Goal: Task Accomplishment & Management: Use online tool/utility

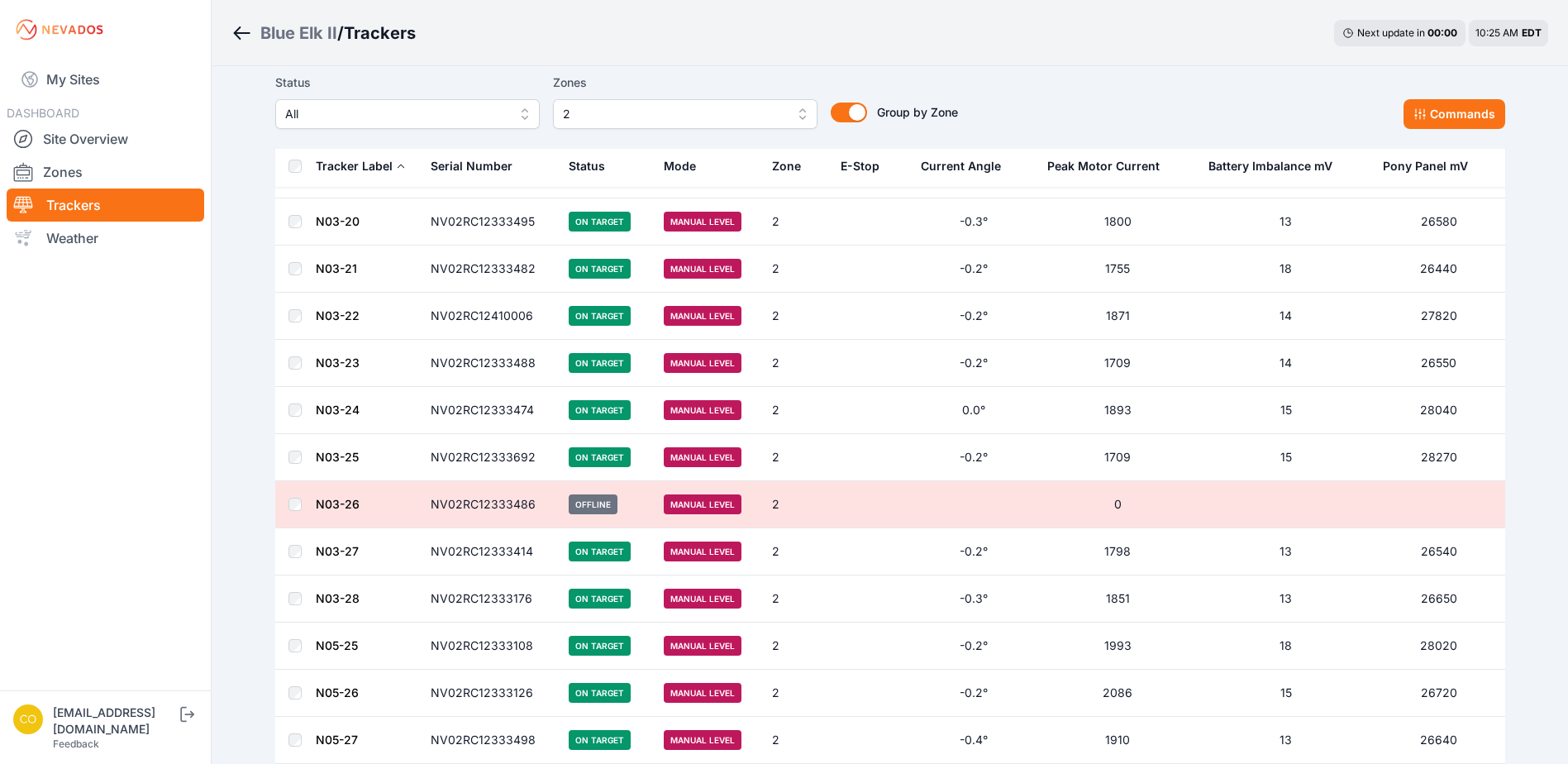
scroll to position [1693, 0]
click at [198, 725] on icon "submit" at bounding box center [187, 714] width 21 height 20
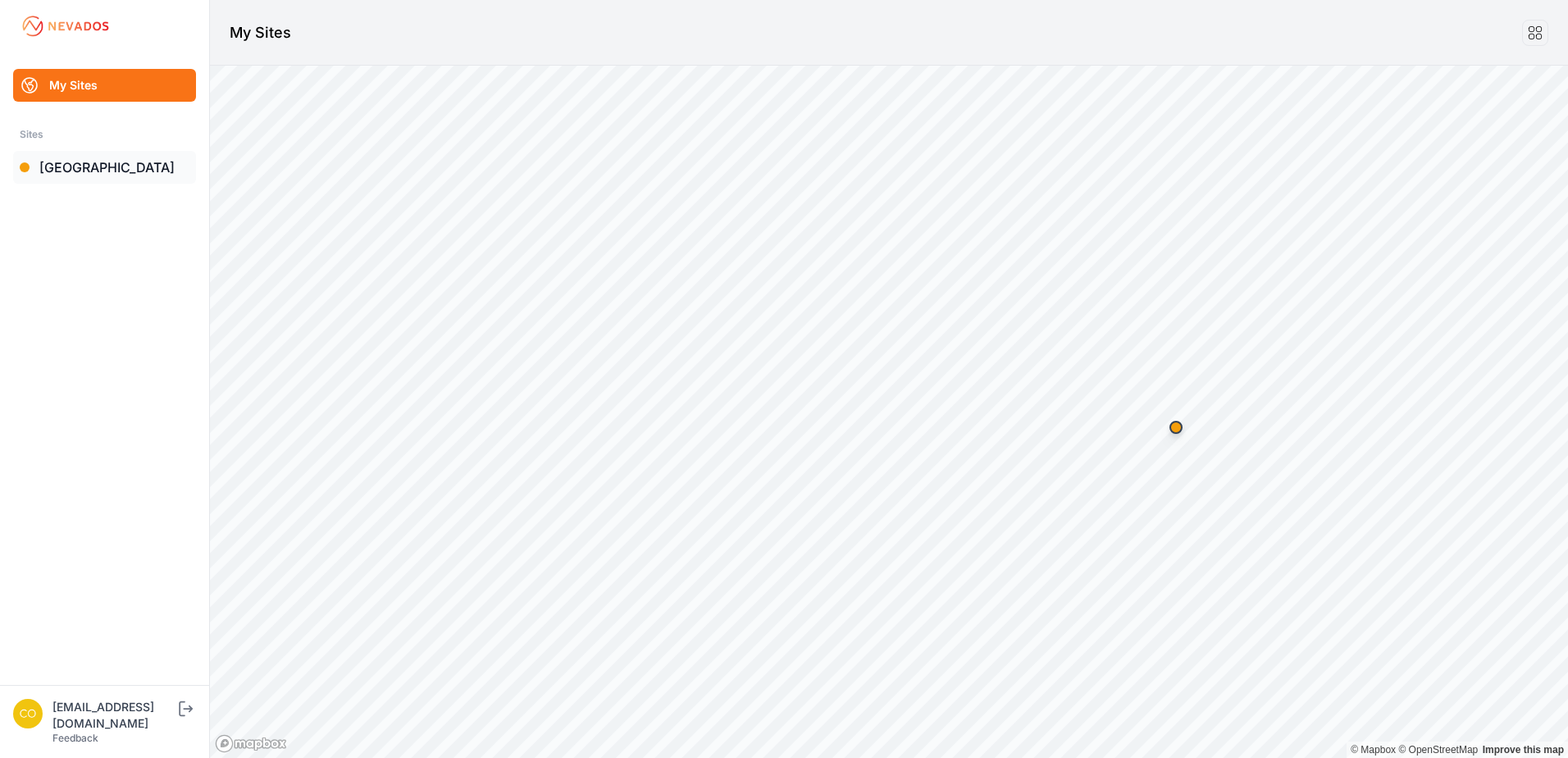
drag, startPoint x: 82, startPoint y: 168, endPoint x: 67, endPoint y: 181, distance: 19.8
click at [82, 168] on link "[GEOGRAPHIC_DATA]" at bounding box center [104, 168] width 183 height 33
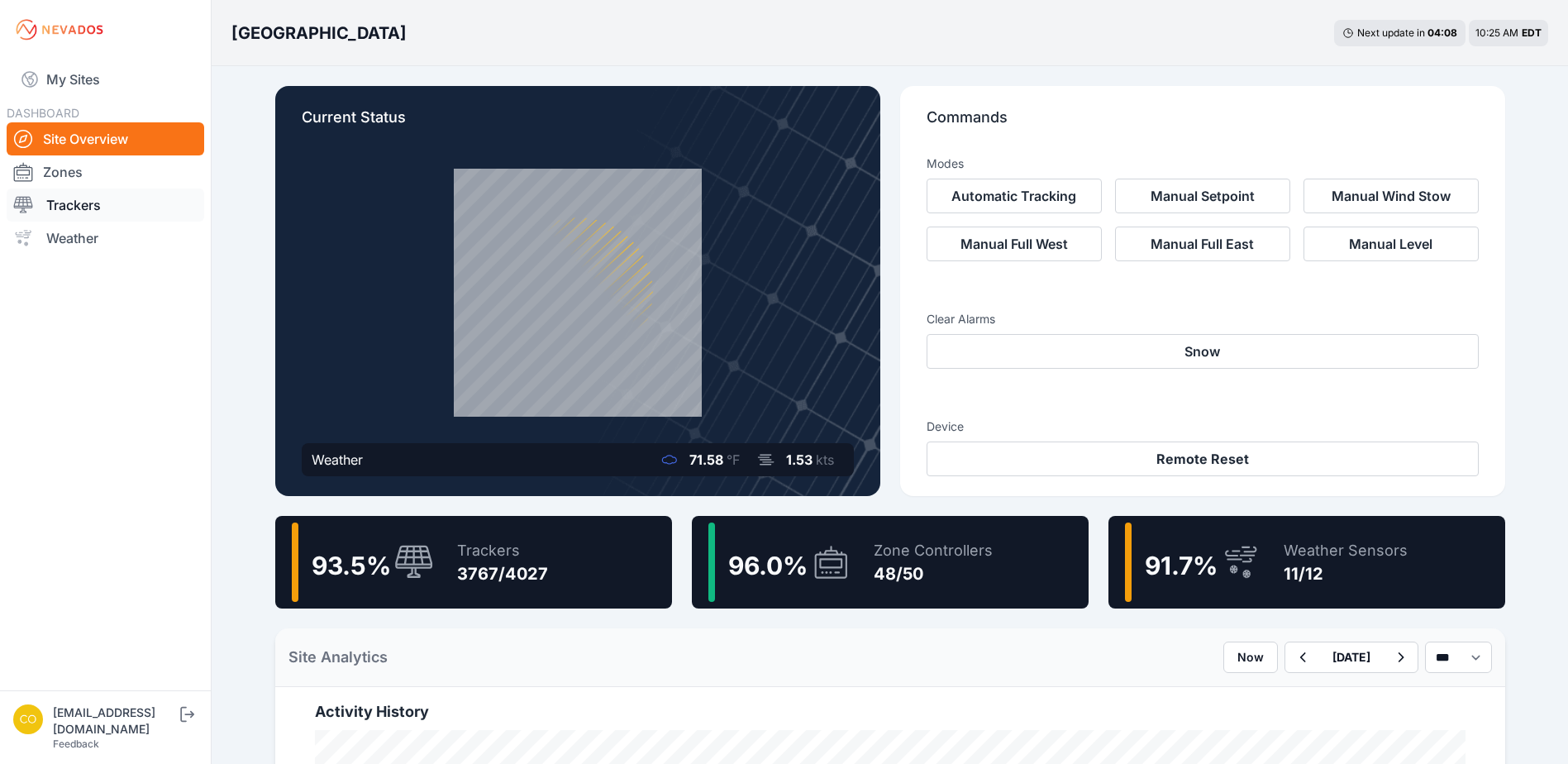
click at [68, 214] on link "Trackers" at bounding box center [106, 205] width 198 height 33
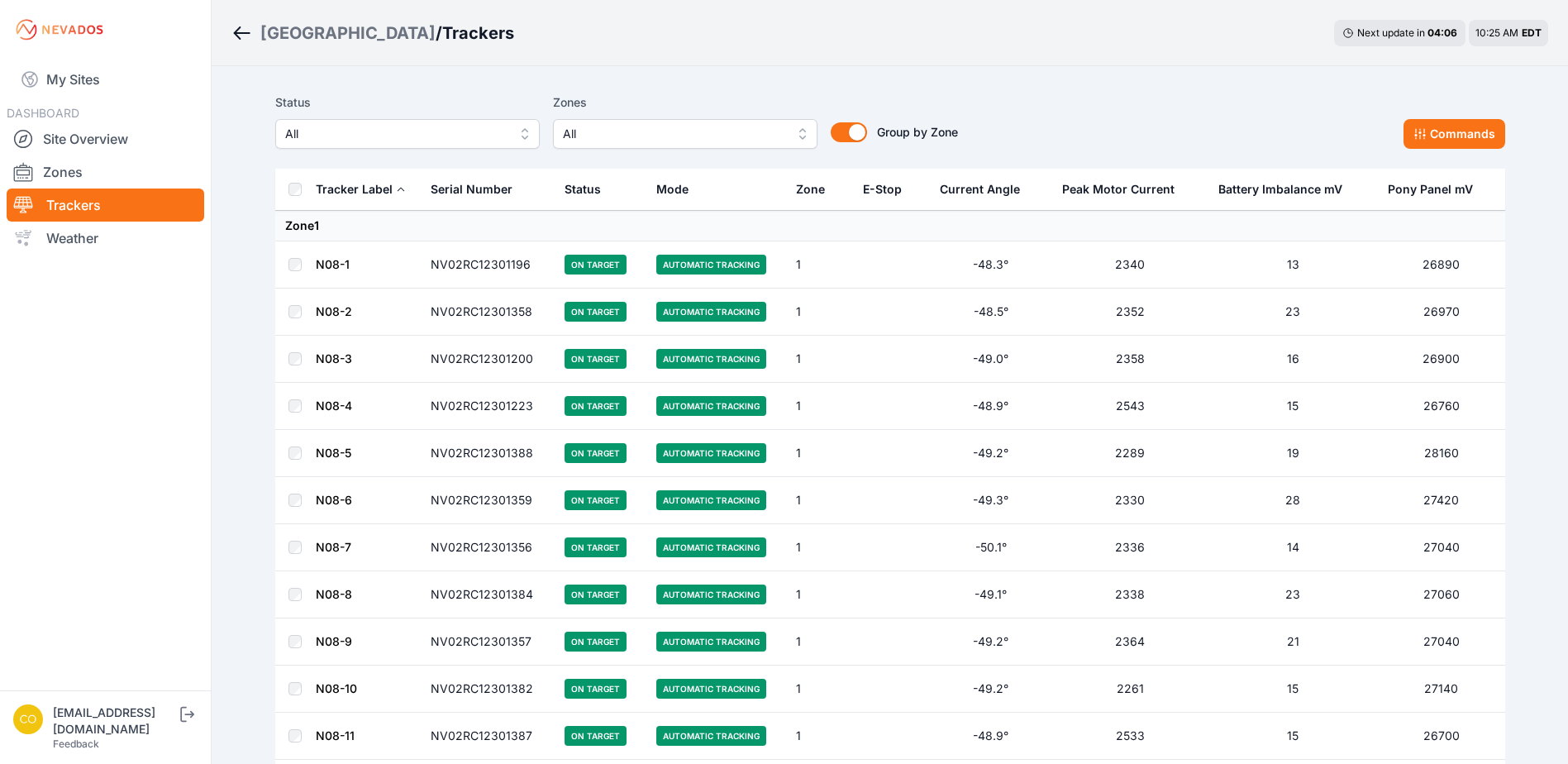
click at [746, 128] on span "All" at bounding box center [673, 134] width 221 height 20
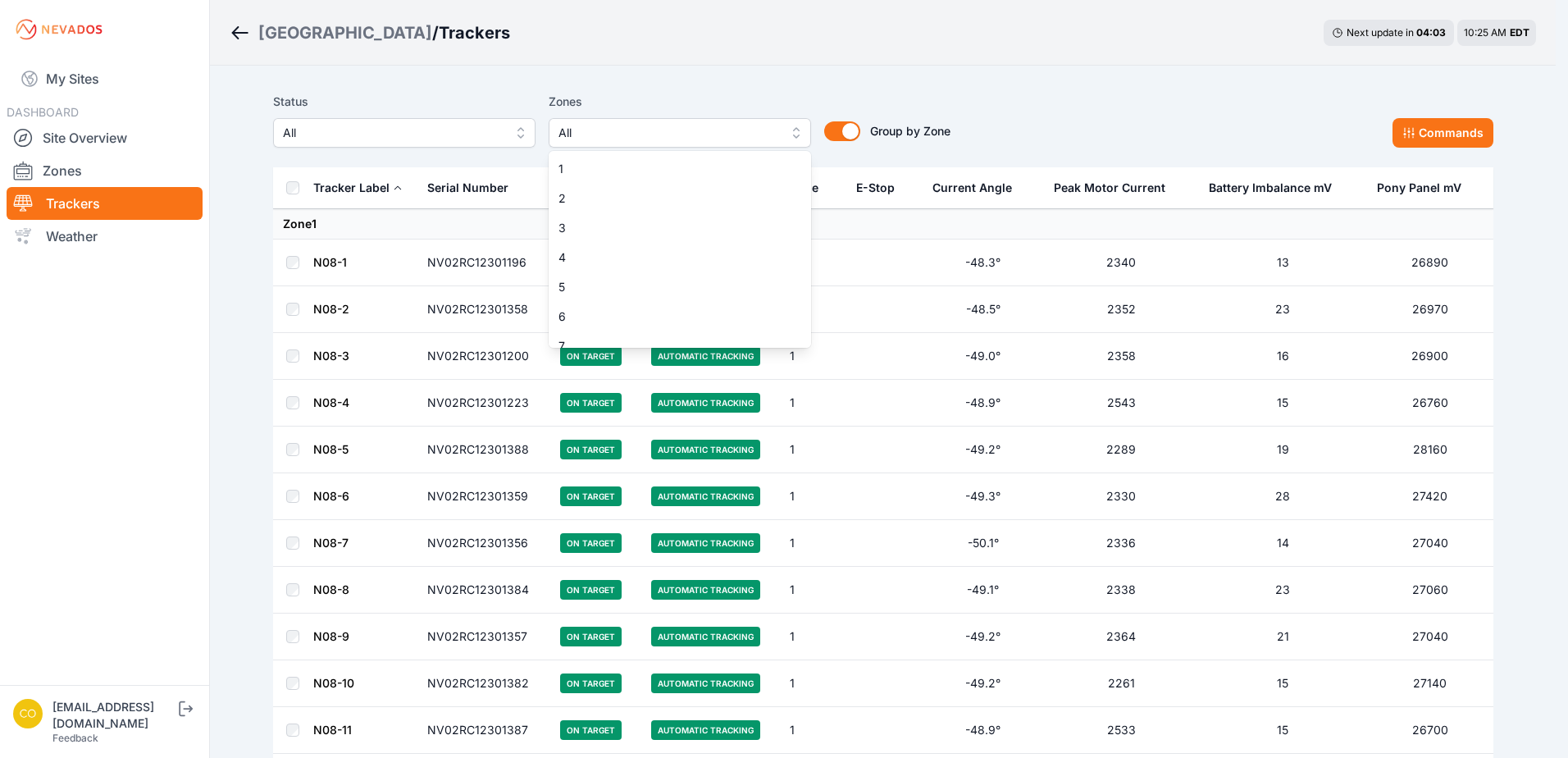
scroll to position [426, 0]
drag, startPoint x: 576, startPoint y: 338, endPoint x: 655, endPoint y: 281, distance: 97.4
click at [578, 336] on span "21" at bounding box center [669, 333] width 223 height 16
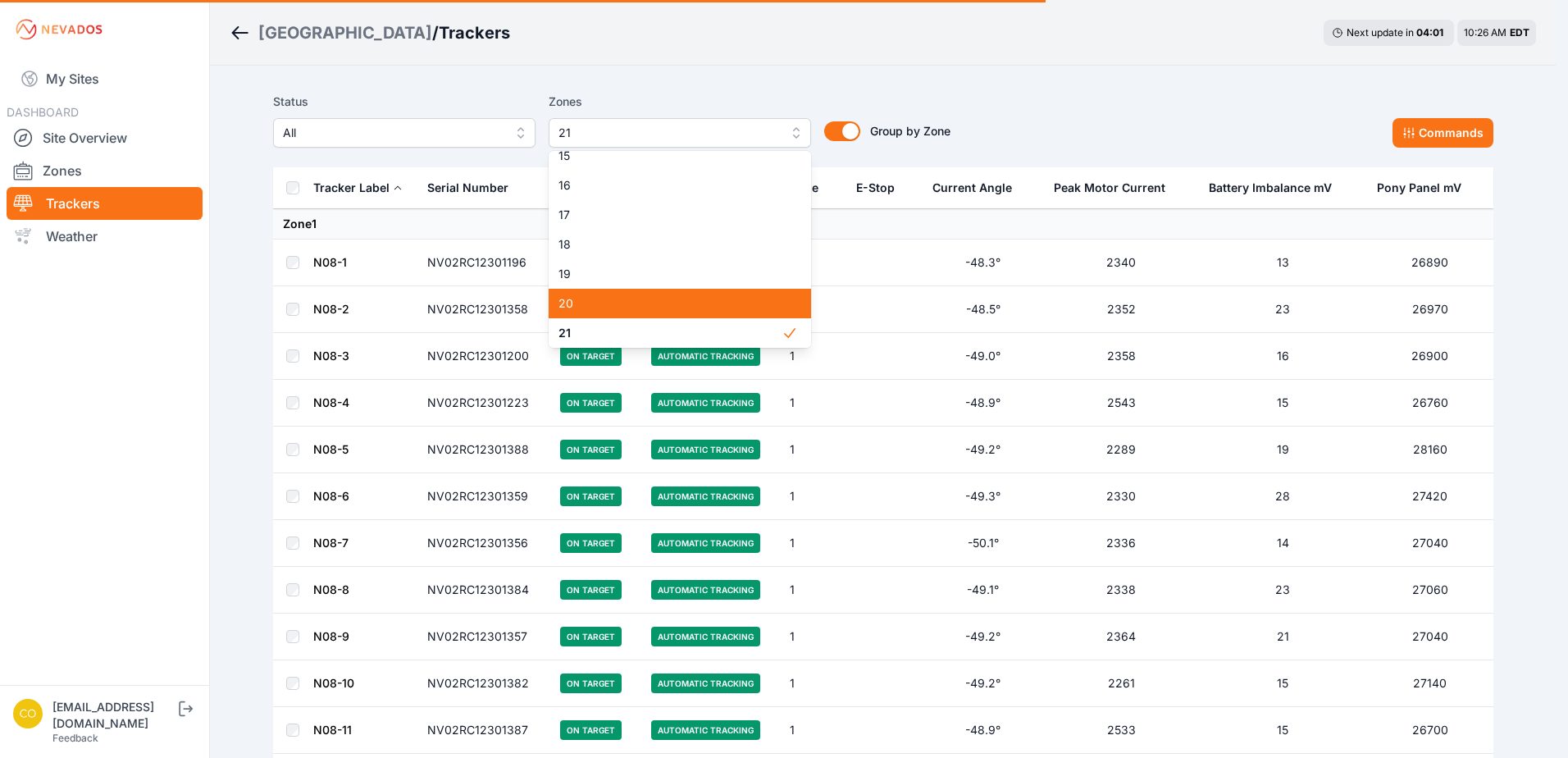
scroll to position [537, 0]
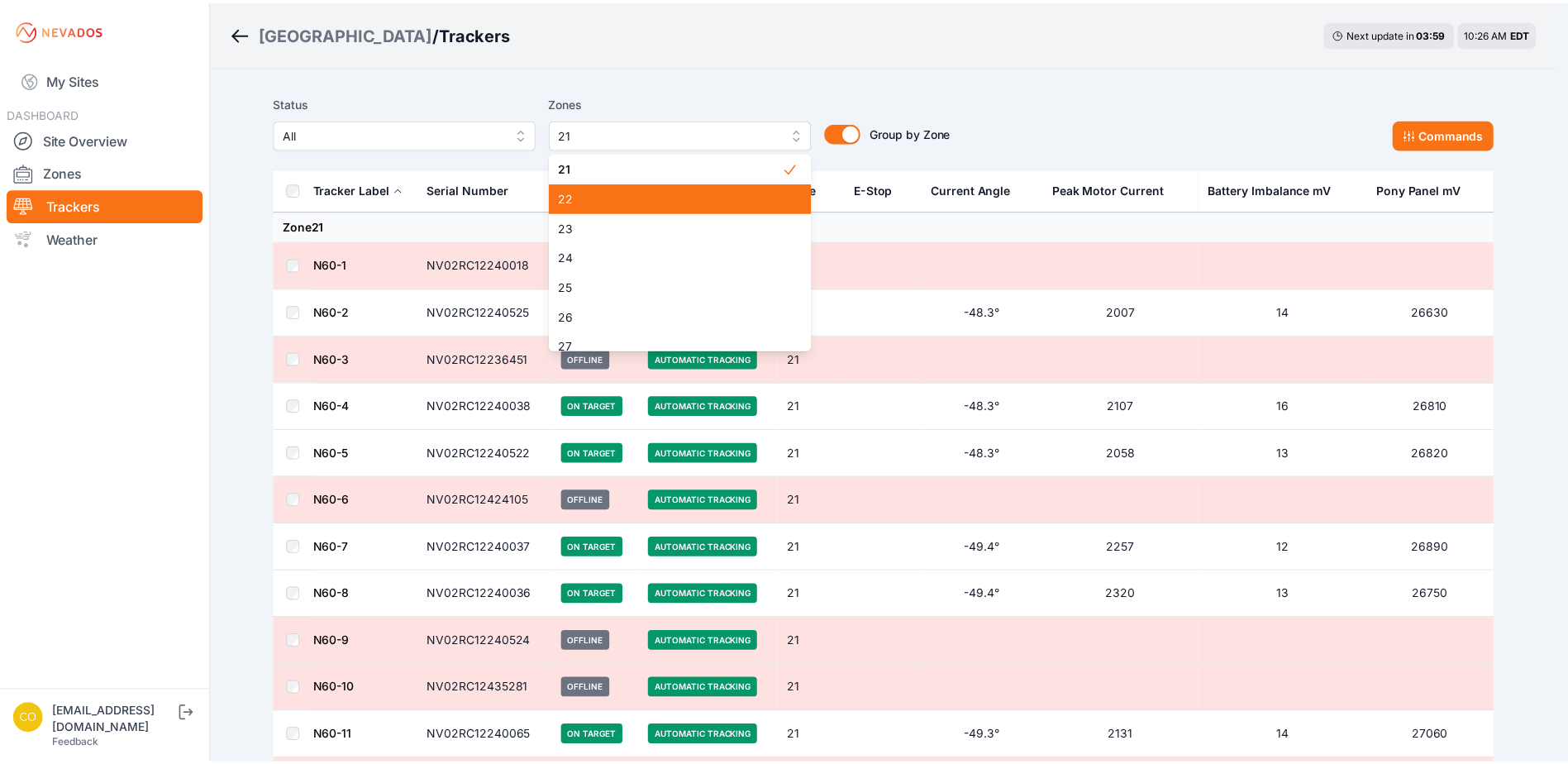
scroll to position [595, 0]
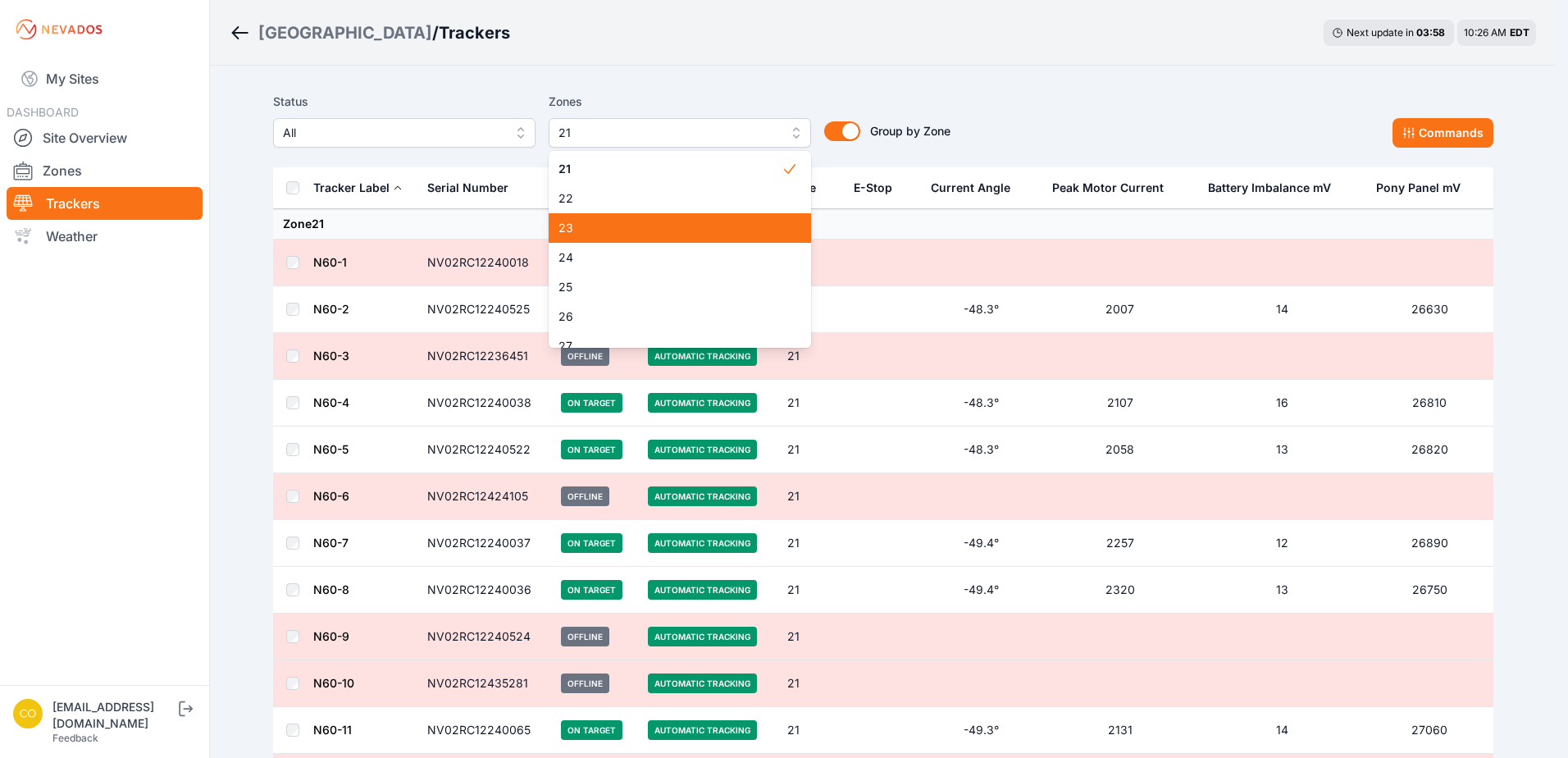
click at [580, 233] on span "23" at bounding box center [669, 227] width 223 height 16
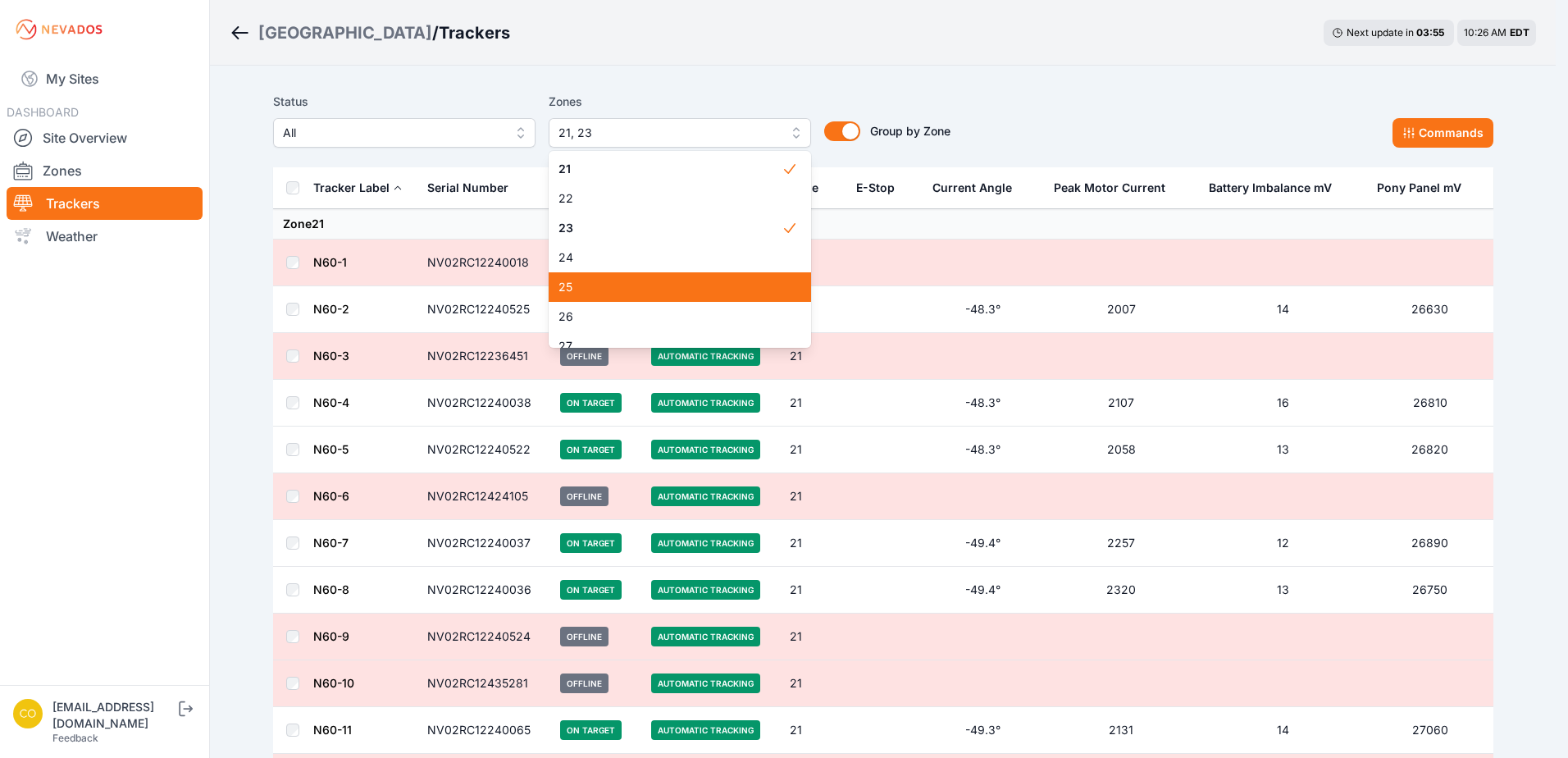
click at [588, 290] on span "25" at bounding box center [669, 287] width 223 height 16
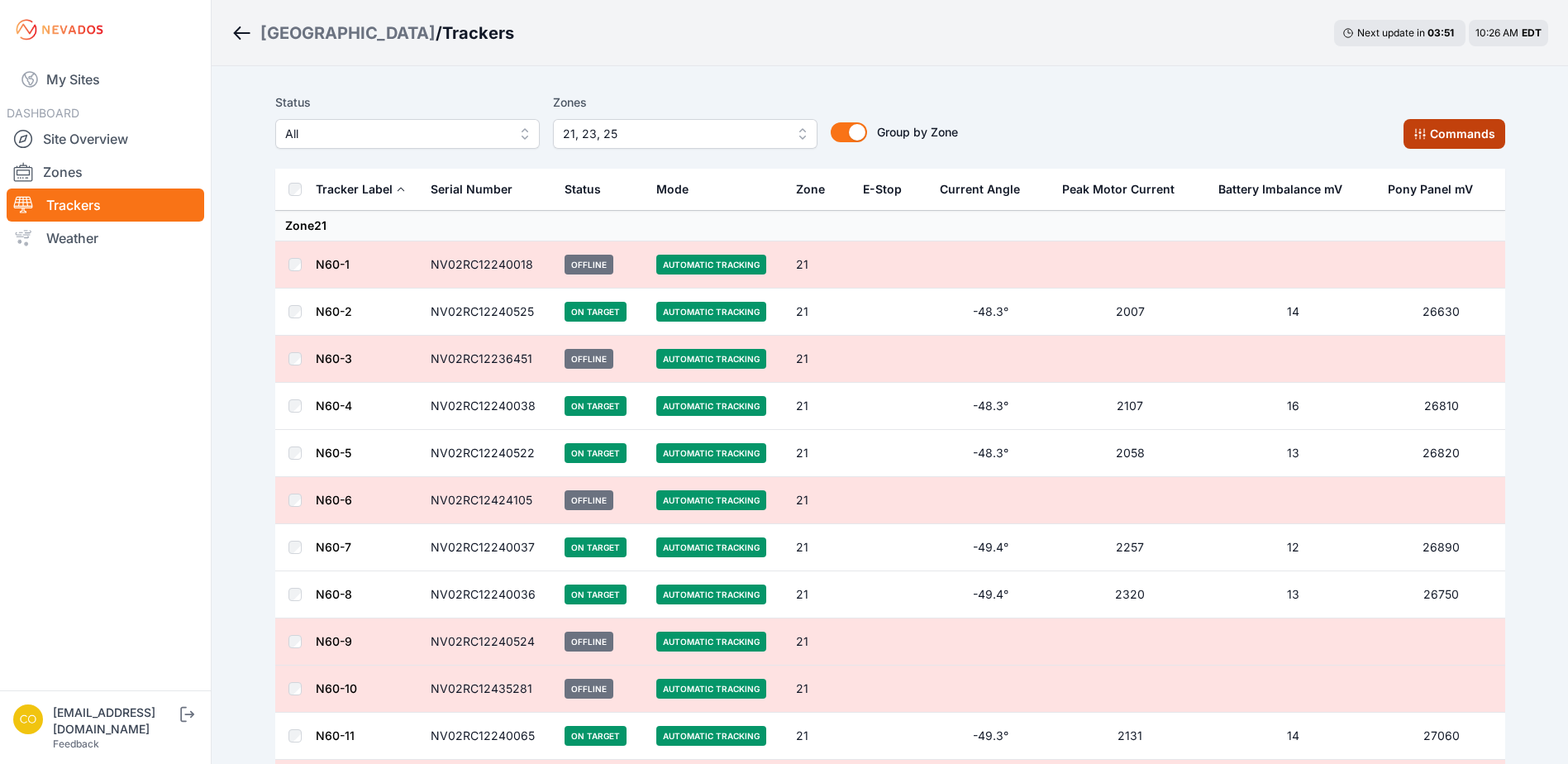
click at [1434, 123] on button "Commands" at bounding box center [1454, 134] width 102 height 30
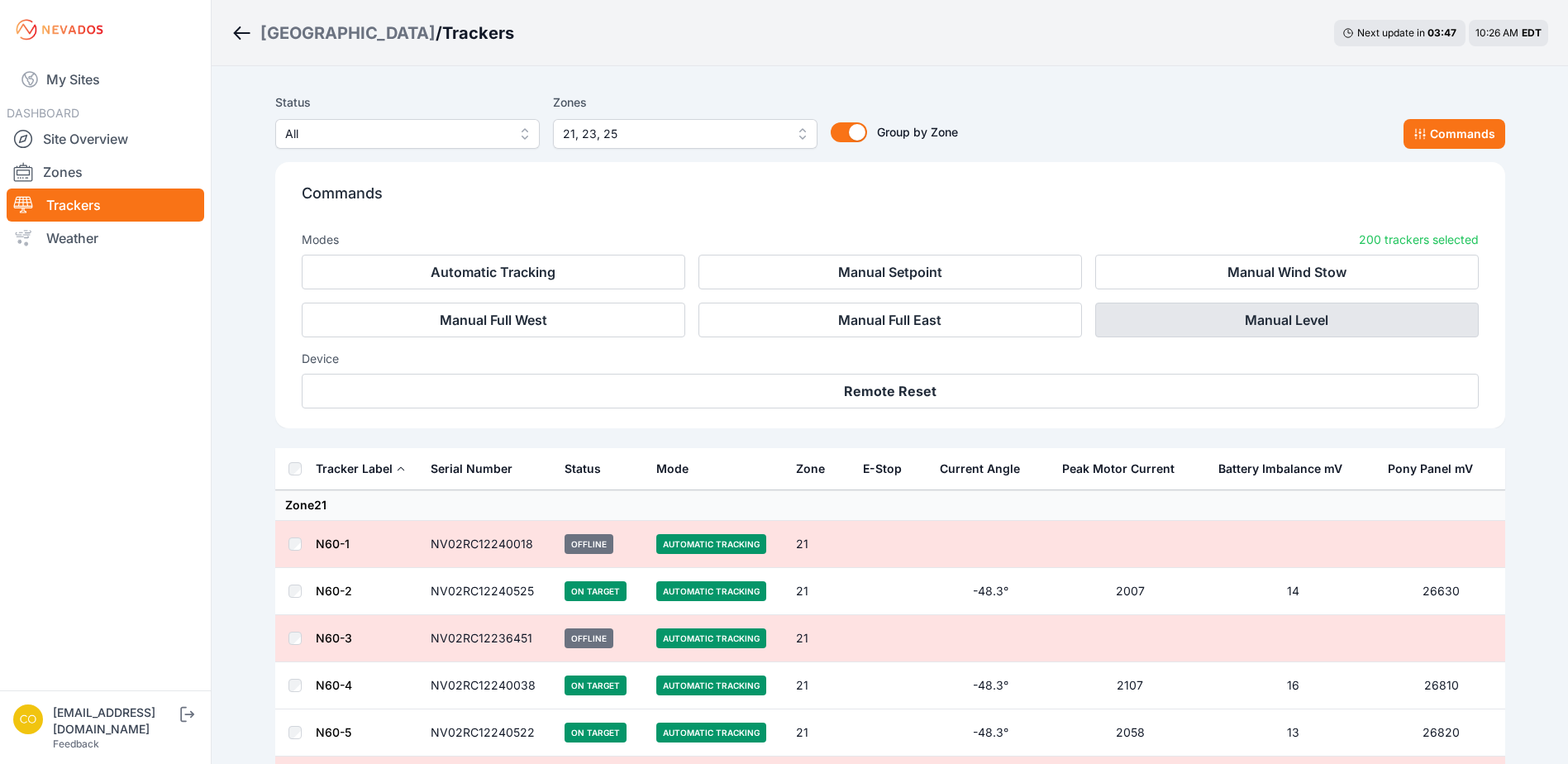
click at [1243, 318] on button "Manual Level" at bounding box center [1287, 320] width 383 height 35
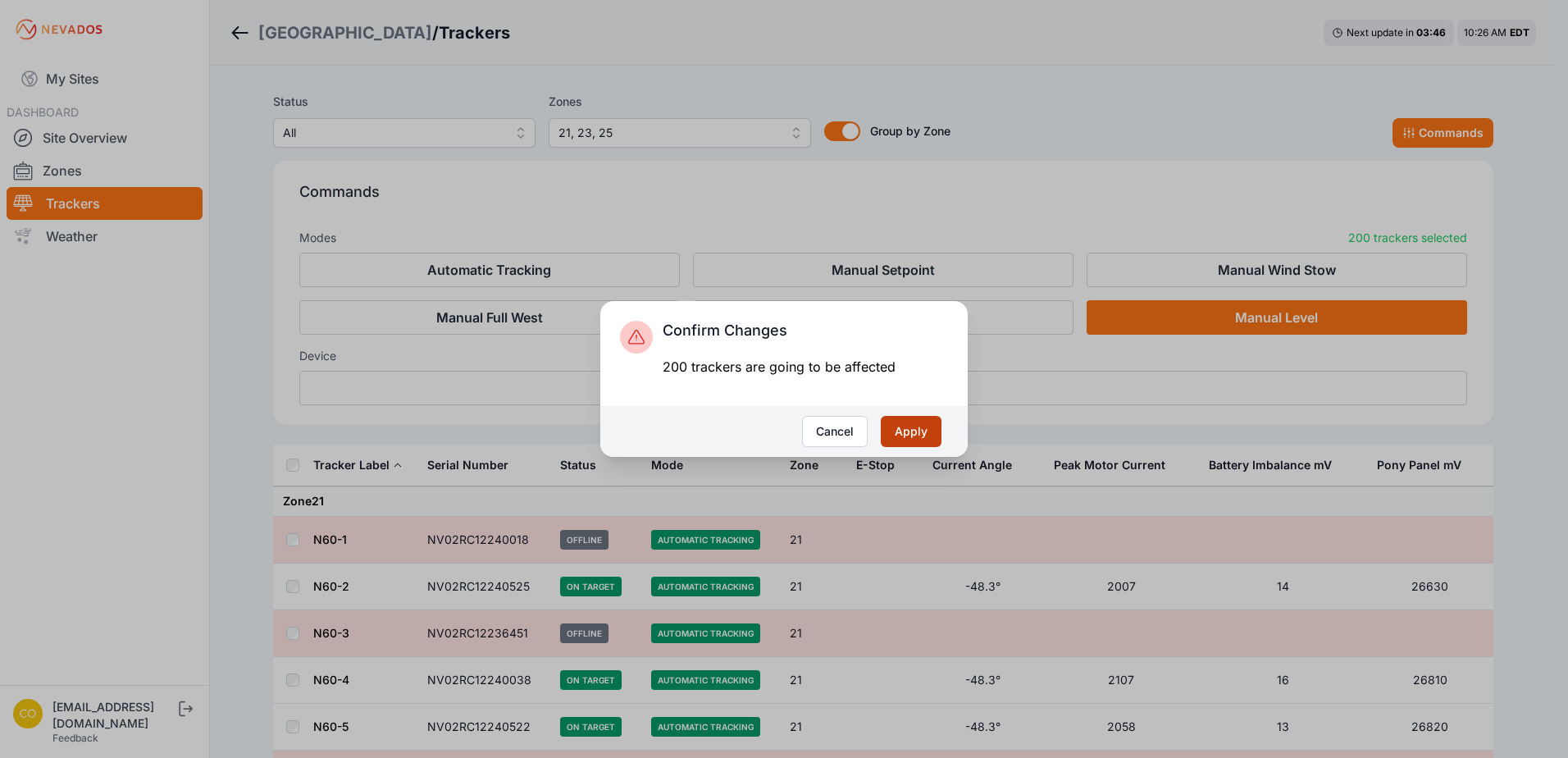
click at [923, 437] on button "Apply" at bounding box center [911, 432] width 61 height 31
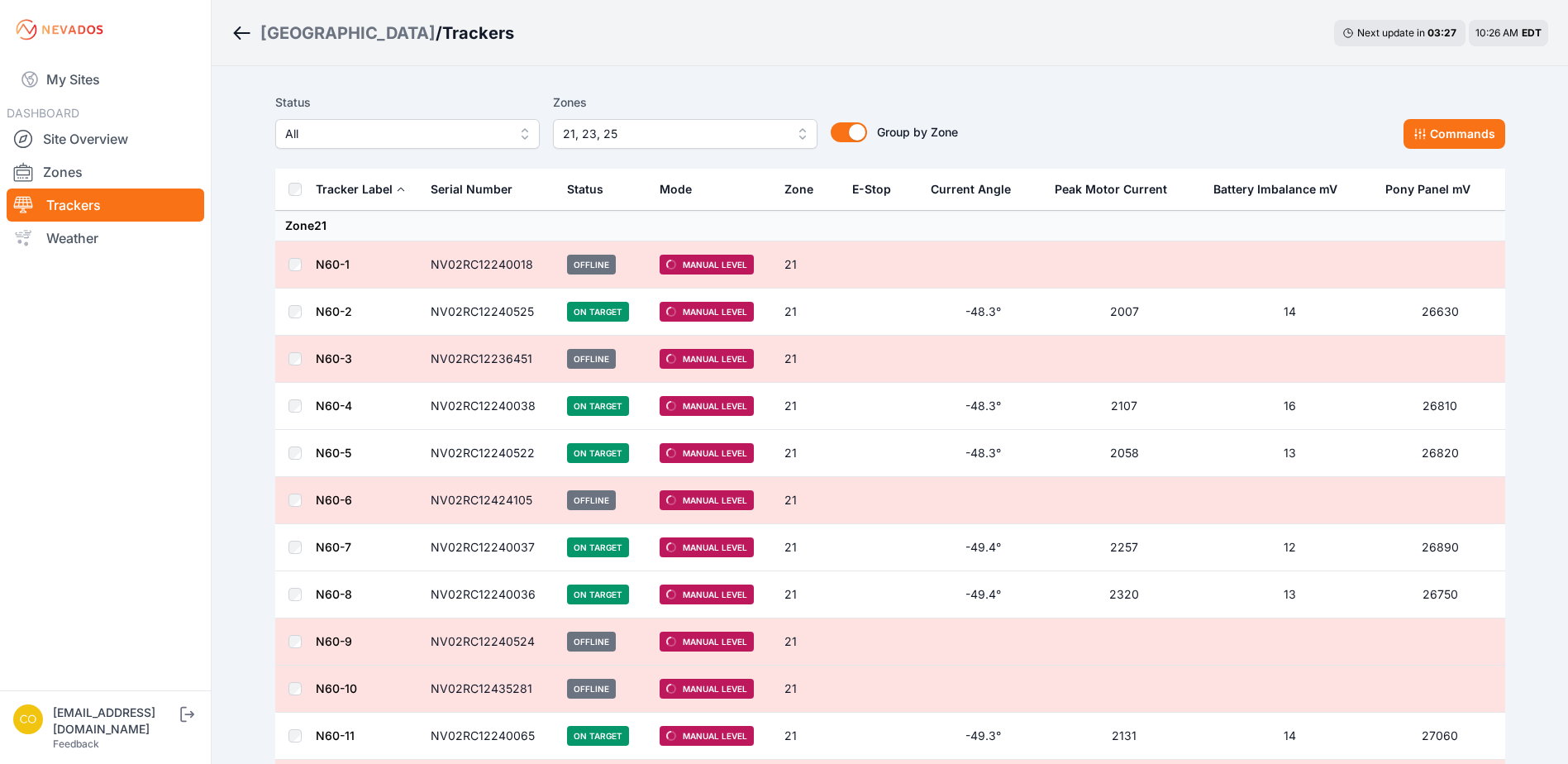
click at [788, 140] on button "21, 23, 25" at bounding box center [685, 134] width 264 height 30
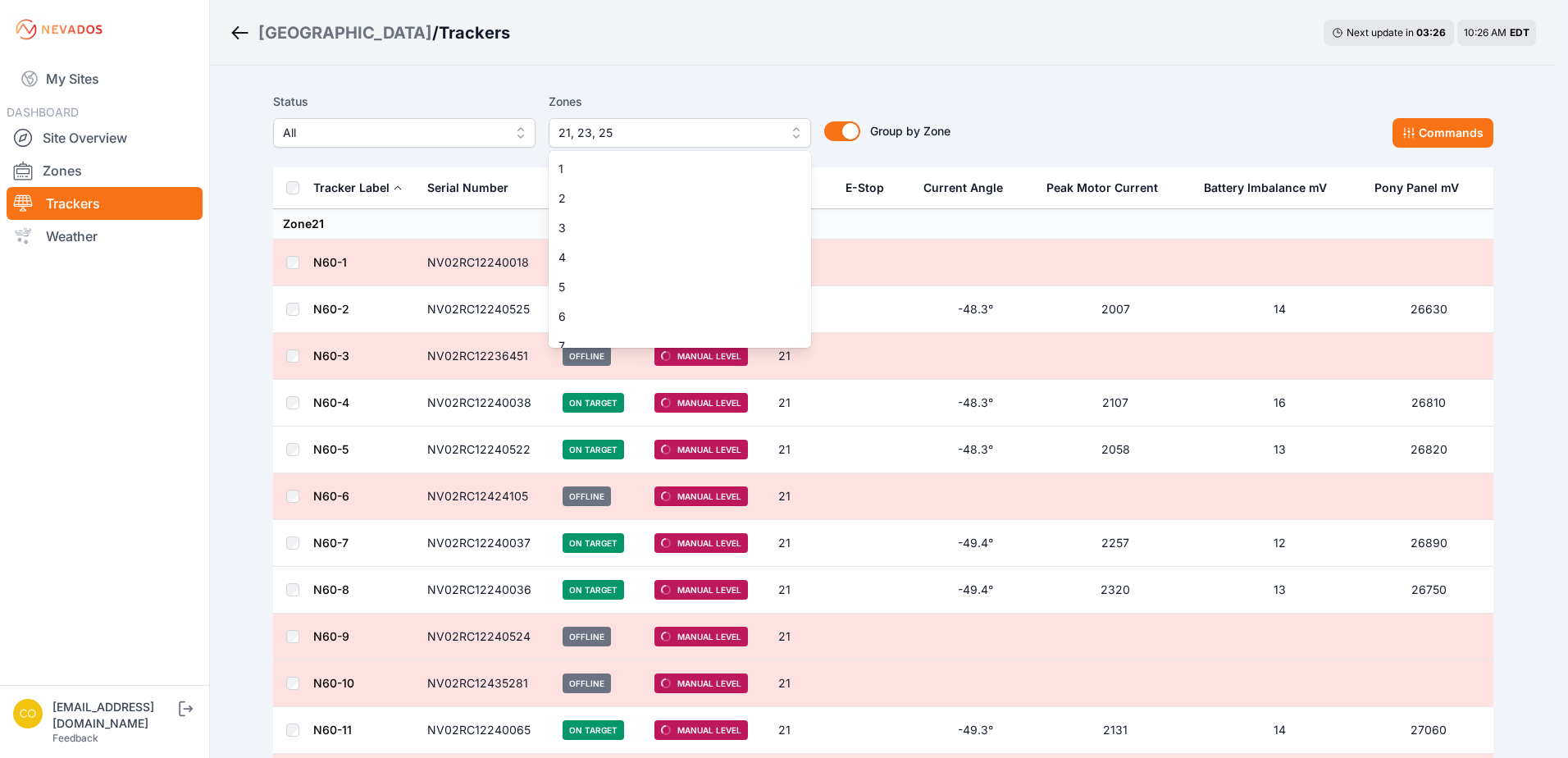
scroll to position [426, 0]
click at [699, 324] on div "21" at bounding box center [679, 333] width 262 height 30
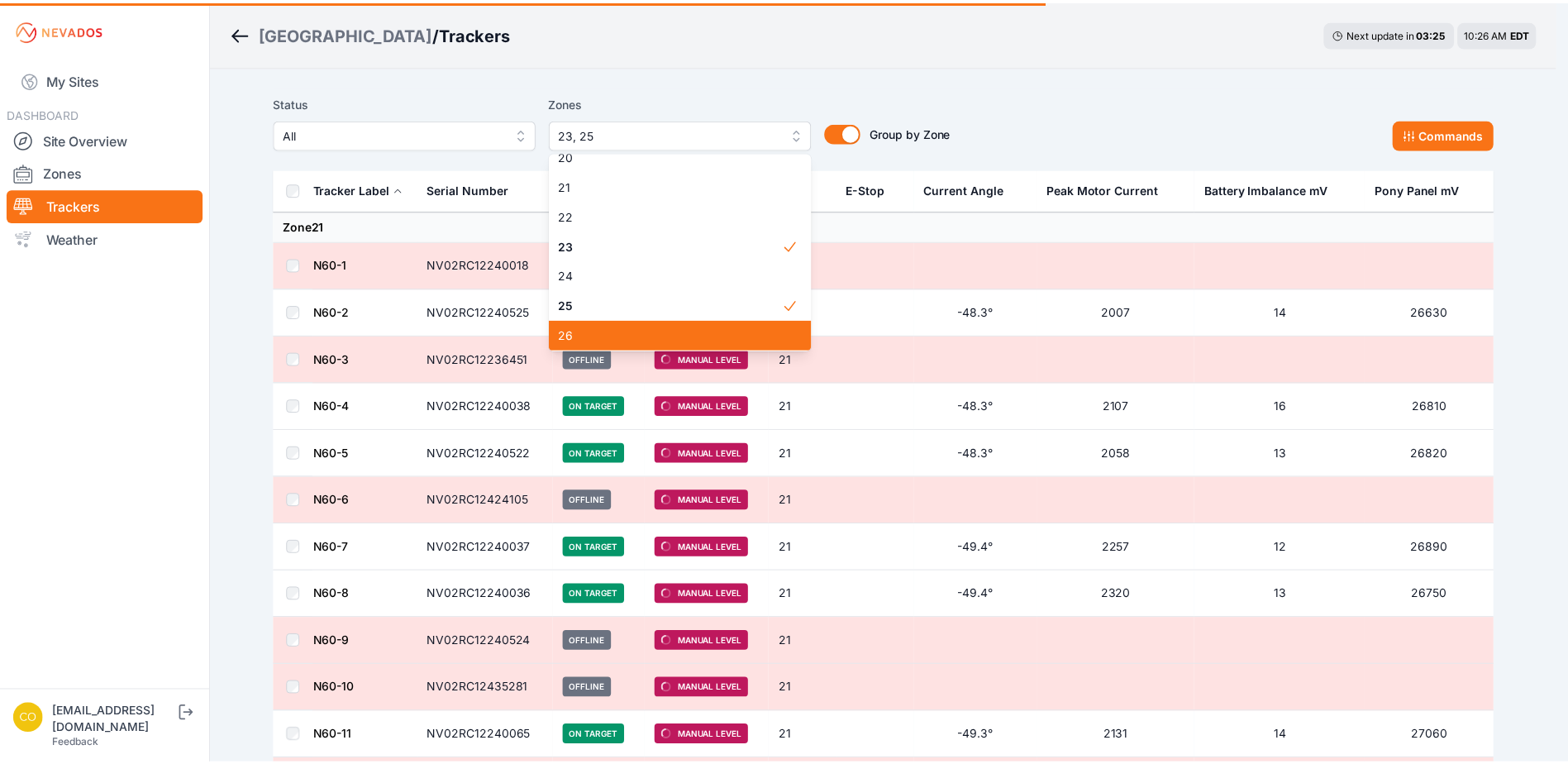
scroll to position [595, 0]
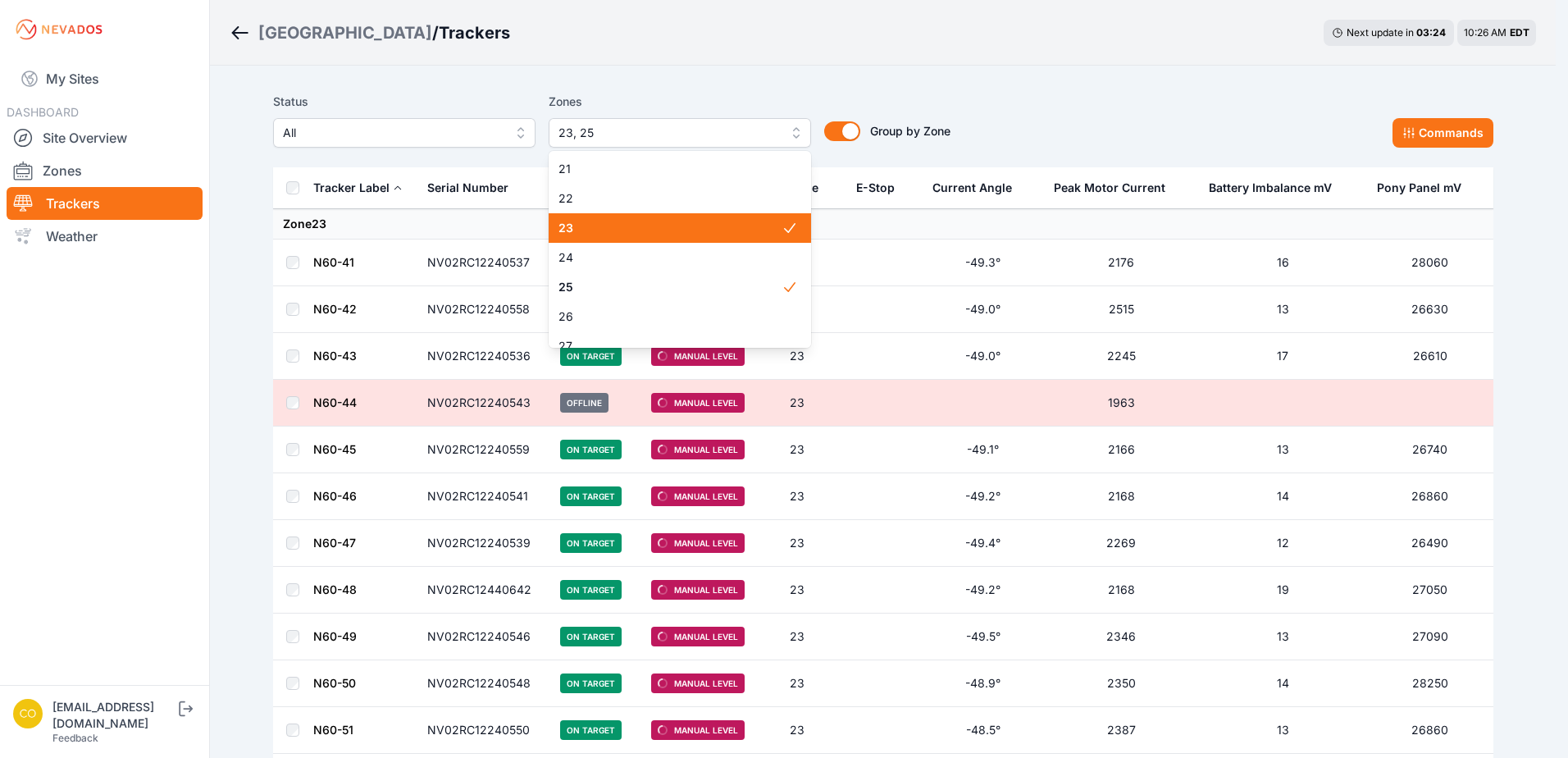
click at [762, 220] on span "23" at bounding box center [669, 227] width 223 height 16
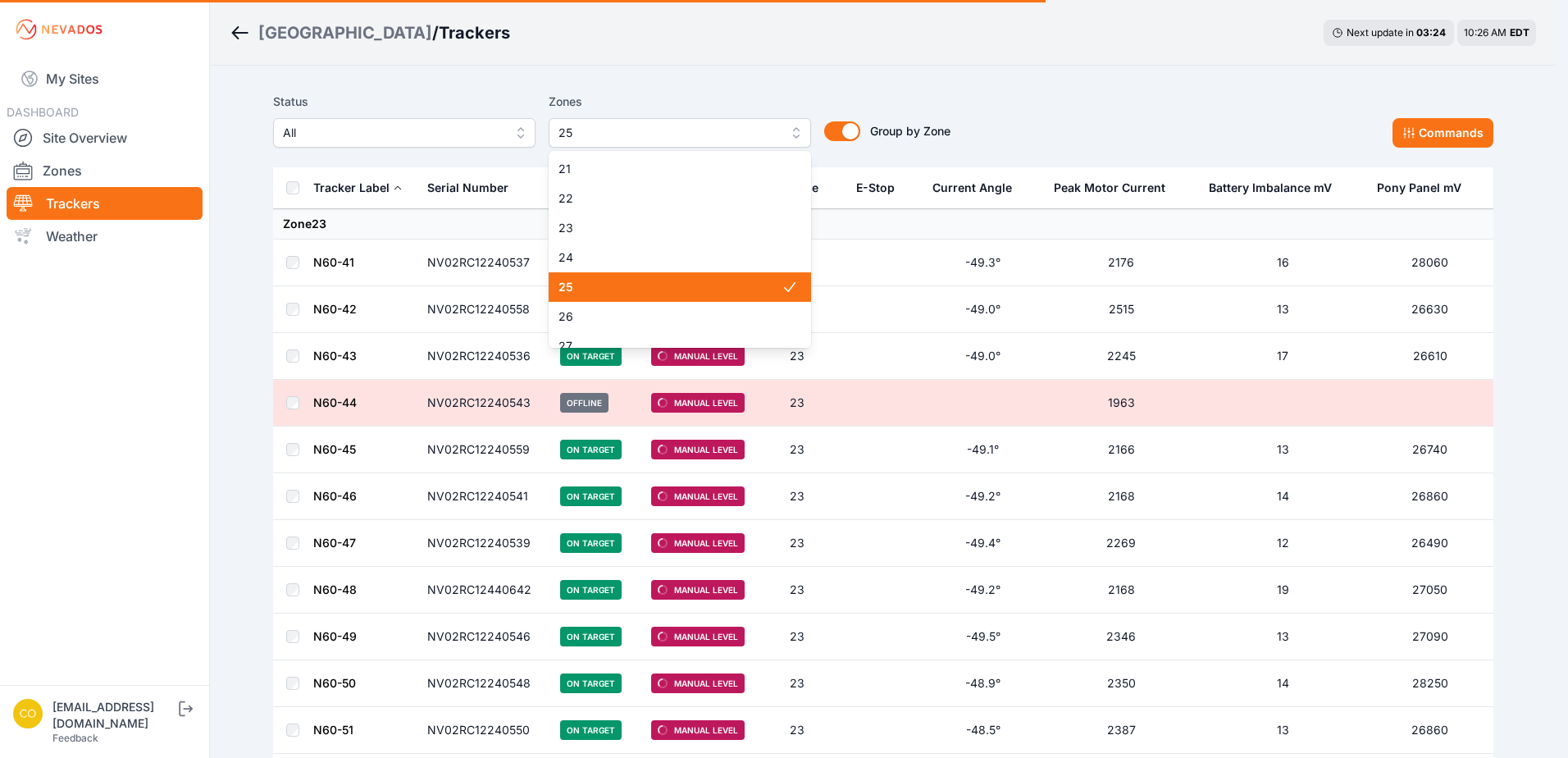
click at [764, 290] on span "25" at bounding box center [669, 287] width 223 height 16
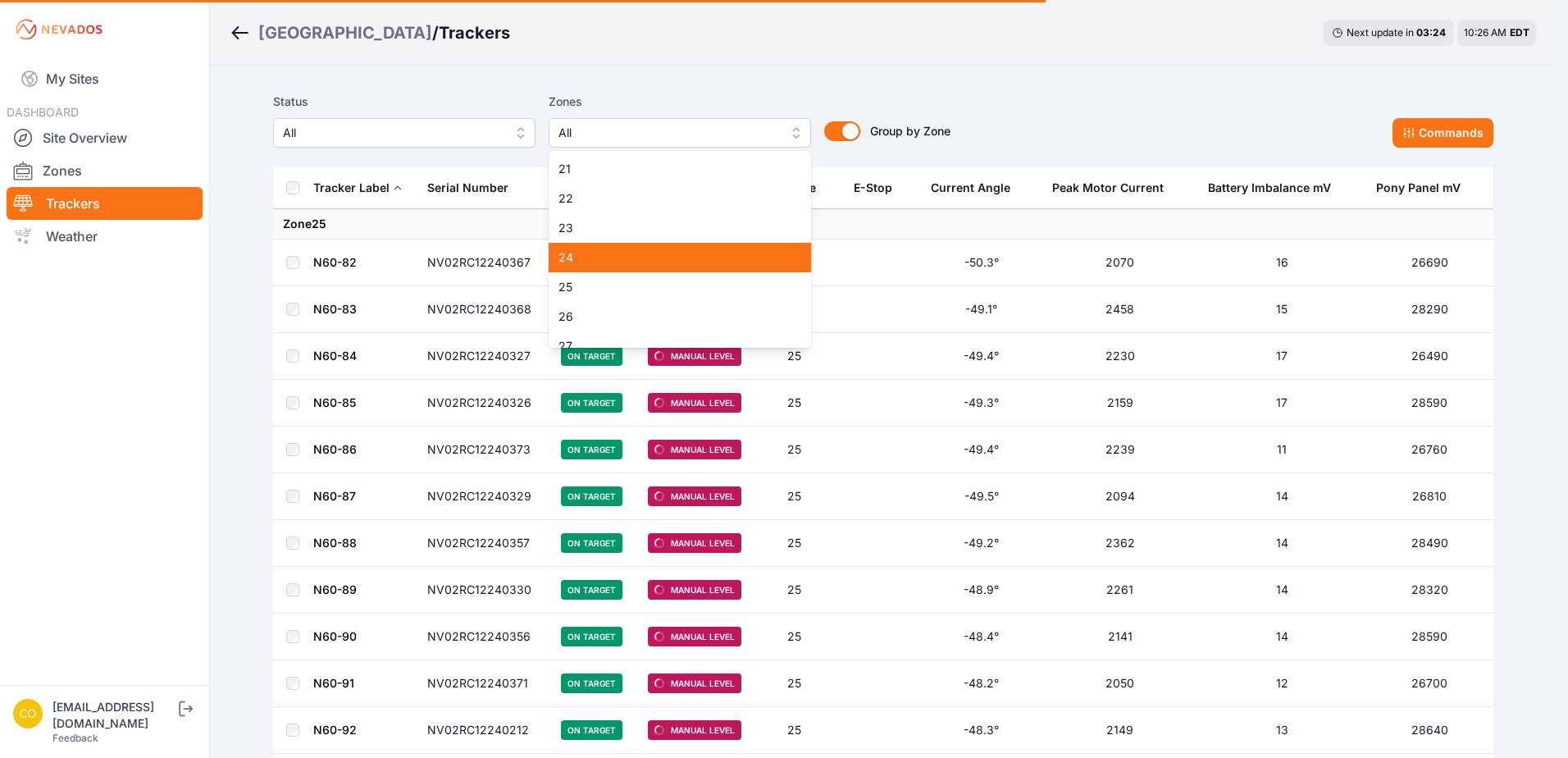
click at [606, 253] on span "24" at bounding box center [669, 257] width 223 height 16
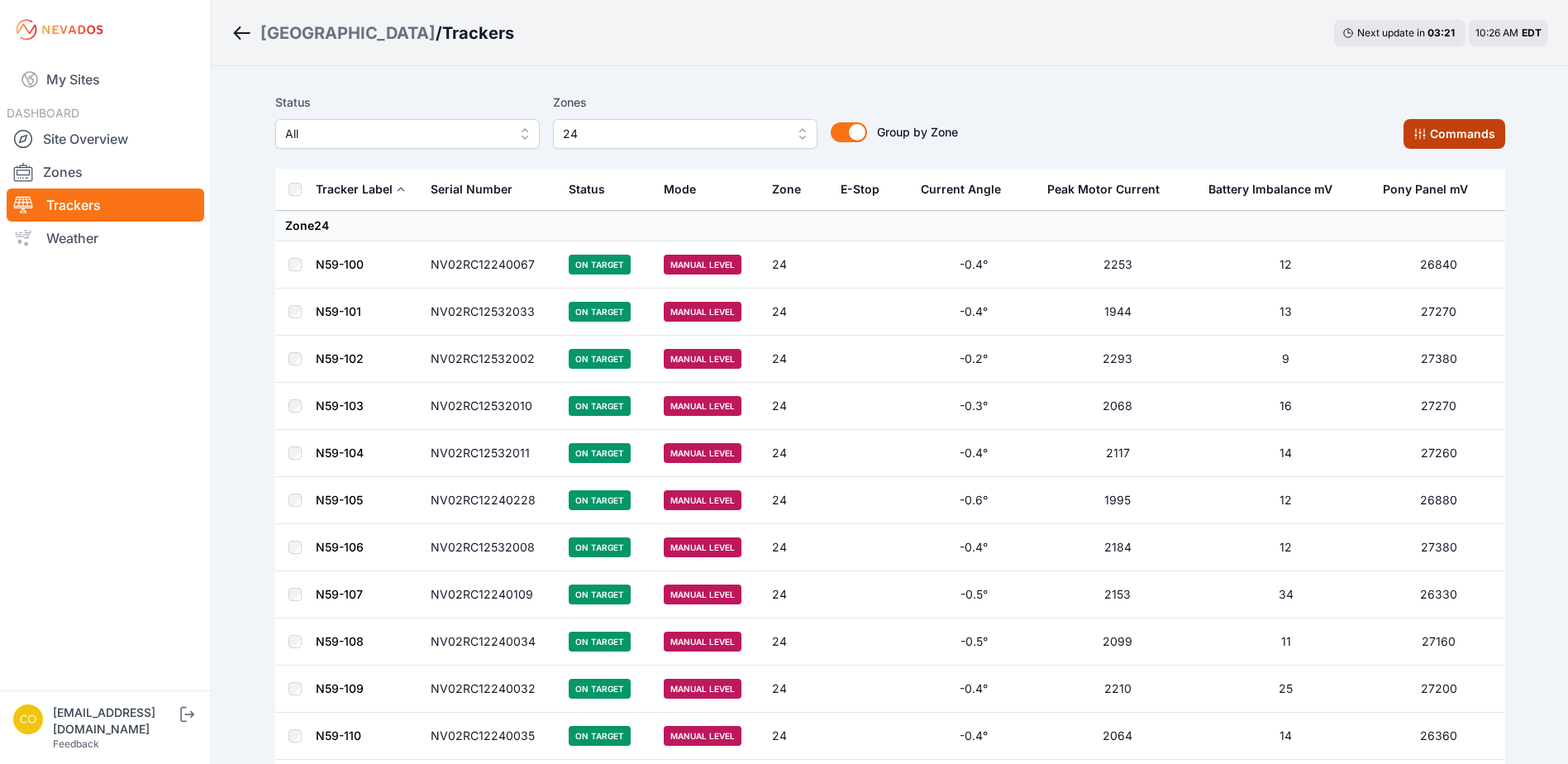
click at [1443, 131] on button "Commands" at bounding box center [1454, 134] width 102 height 30
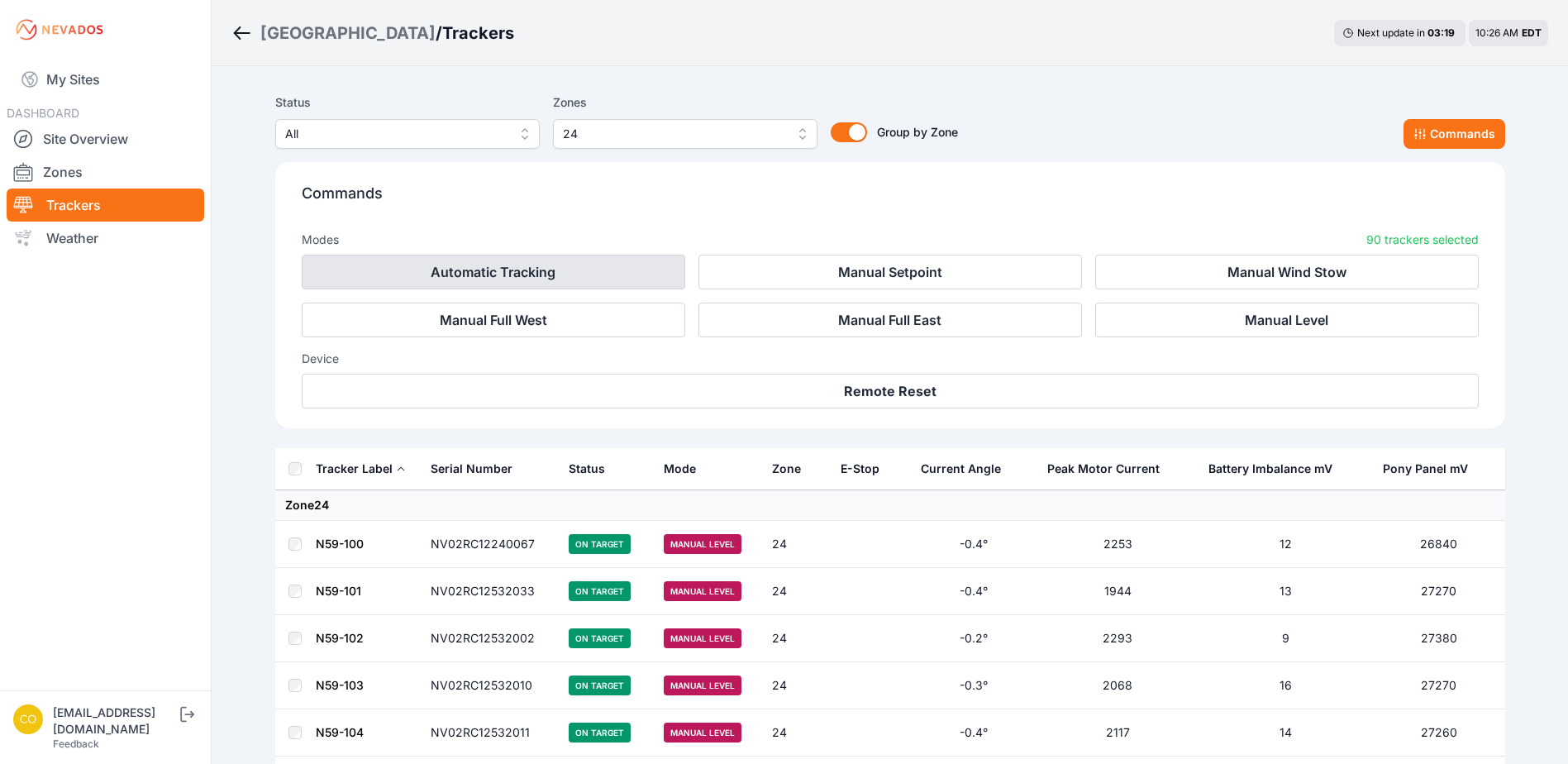
click at [587, 273] on button "Automatic Tracking" at bounding box center [494, 272] width 383 height 35
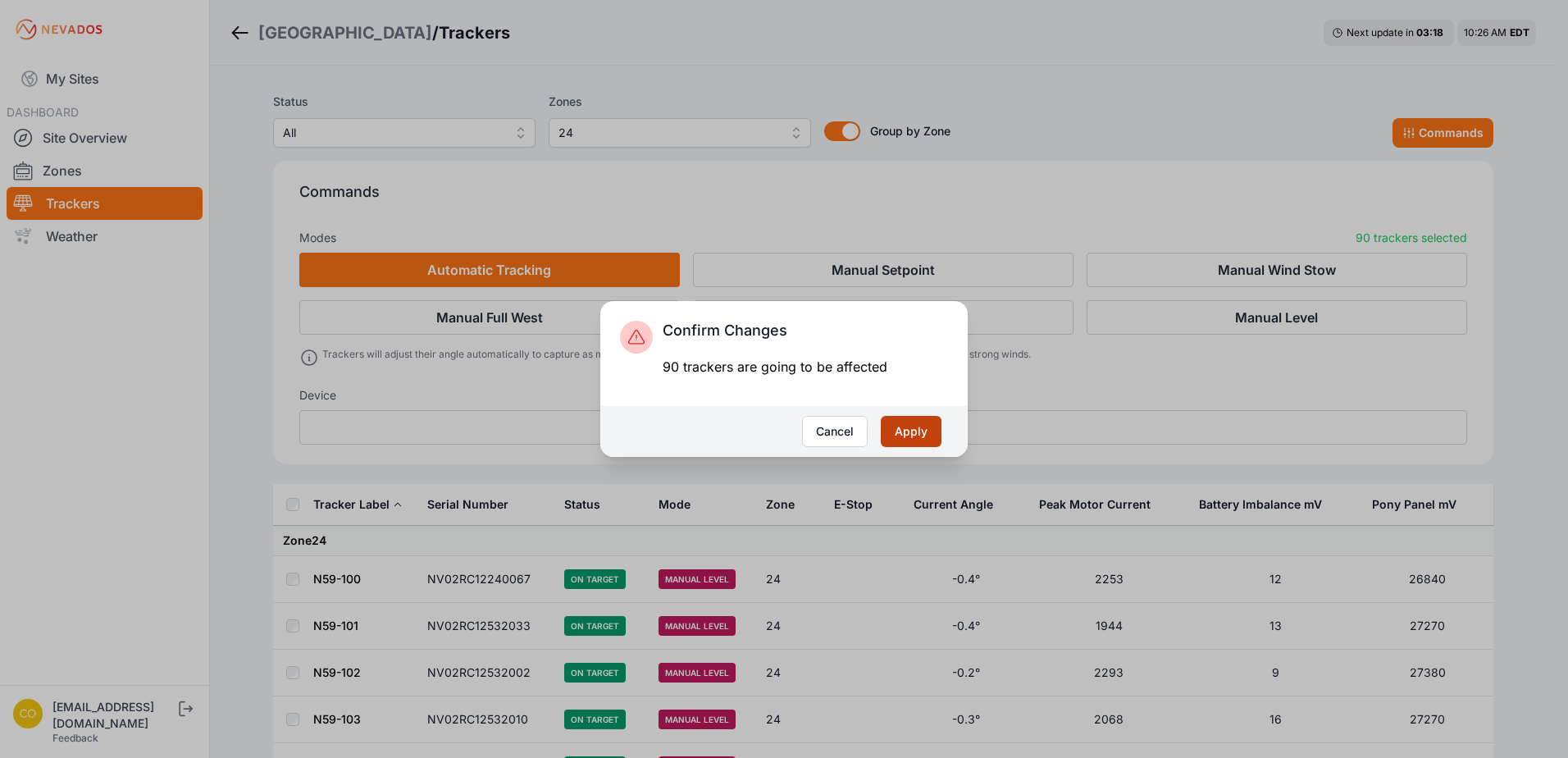
click at [906, 438] on button "Apply" at bounding box center [911, 432] width 61 height 31
